Goal: Transaction & Acquisition: Purchase product/service

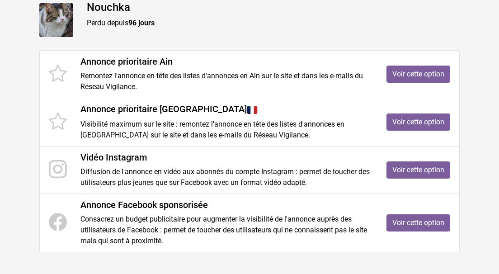
scroll to position [132, 0]
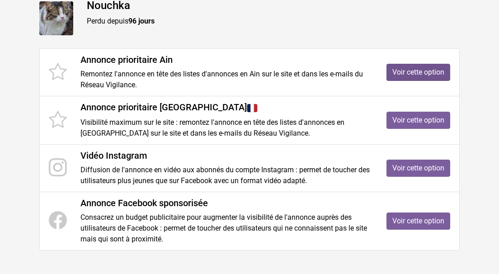
click at [403, 71] on link "Voir cette option" at bounding box center [418, 72] width 64 height 17
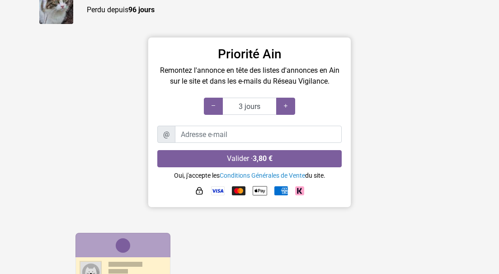
scroll to position [99, 0]
click at [282, 105] on div at bounding box center [285, 105] width 19 height 17
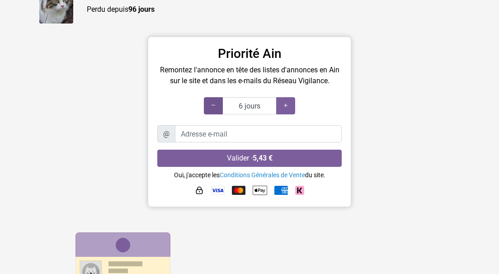
click at [208, 106] on div at bounding box center [213, 105] width 19 height 17
type input "3 jours"
click at [208, 106] on div at bounding box center [213, 105] width 19 height 17
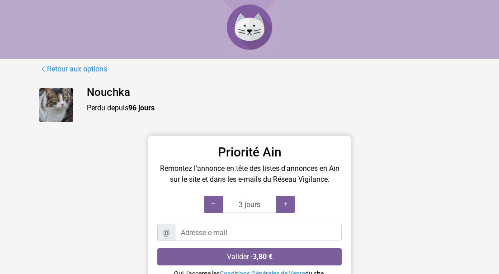
scroll to position [0, 0]
click at [88, 69] on link "Retour aux options" at bounding box center [73, 69] width 68 height 12
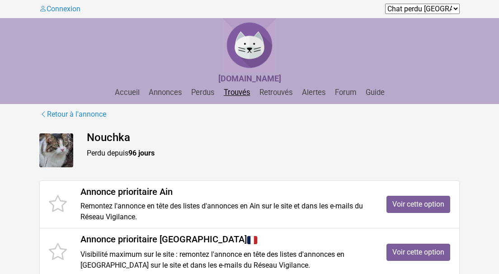
click at [232, 93] on link "Trouvés" at bounding box center [237, 92] width 34 height 9
